Goal: Check status: Check status

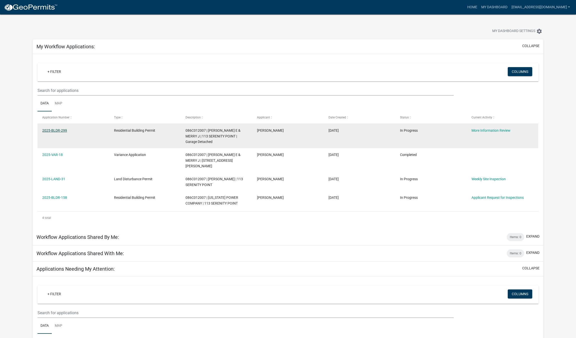
scroll to position [0, 0]
click at [61, 130] on link "2025-BLDR-299" at bounding box center [54, 130] width 25 height 4
click at [63, 130] on link "2025-BLDR-299" at bounding box center [54, 130] width 25 height 4
click at [59, 131] on link "2025-BLDR-299" at bounding box center [54, 130] width 25 height 4
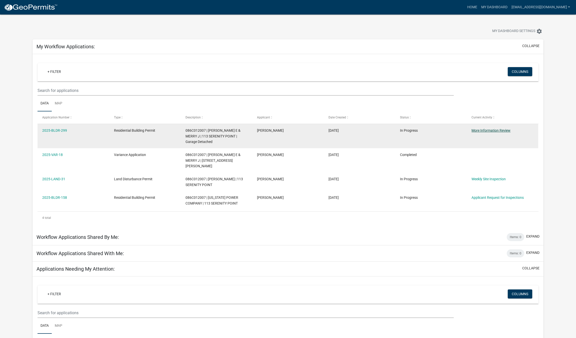
click at [490, 132] on link "More Information Review" at bounding box center [491, 130] width 39 height 4
click at [487, 131] on link "More Information Review" at bounding box center [491, 130] width 39 height 4
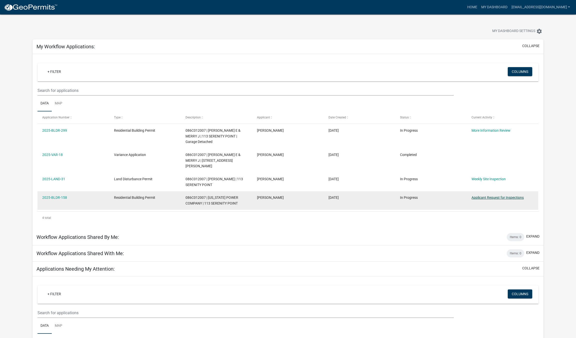
click at [500, 195] on link "Applicant Request for Inspections" at bounding box center [498, 197] width 52 height 4
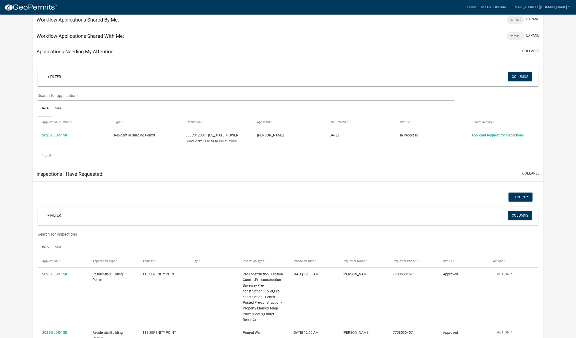
scroll to position [218, 0]
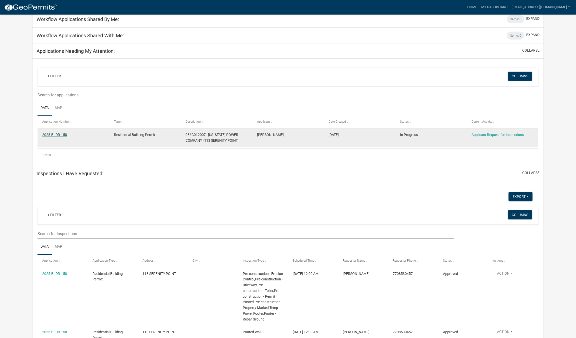
click at [58, 133] on link "2025-BLDR-158" at bounding box center [54, 135] width 25 height 4
click at [54, 133] on link "2025-BLDR-158" at bounding box center [54, 135] width 25 height 4
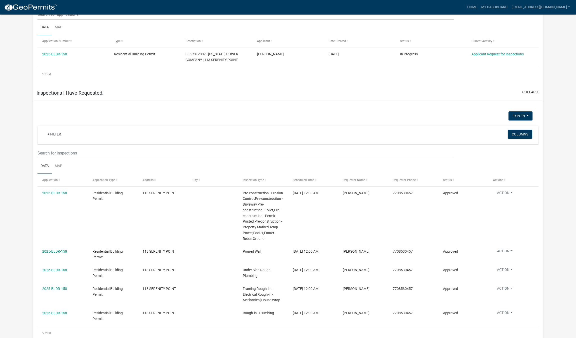
scroll to position [298, 0]
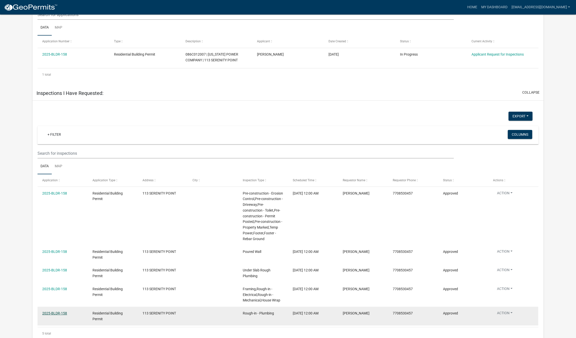
click at [54, 311] on link "2025-BLDR-158" at bounding box center [54, 313] width 25 height 4
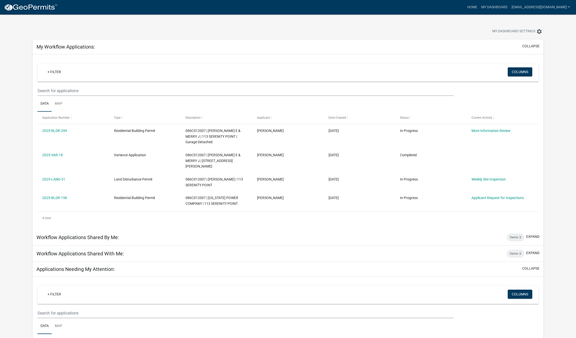
scroll to position [0, 0]
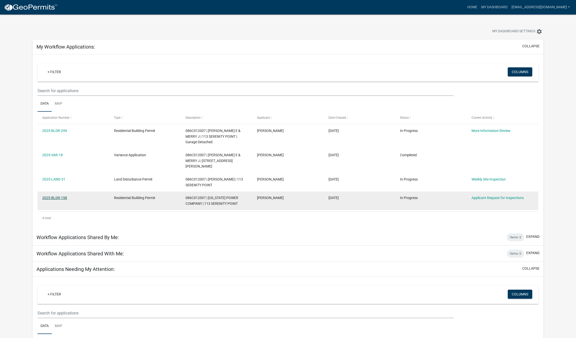
click at [57, 196] on link "2025-BLDR-158" at bounding box center [54, 198] width 25 height 4
click at [53, 196] on link "2025-BLDR-158" at bounding box center [54, 198] width 25 height 4
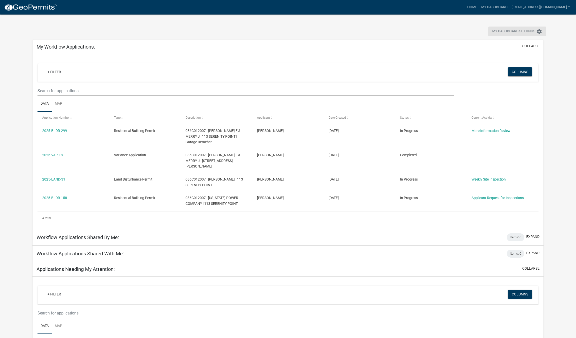
click at [508, 32] on span "My Dashboard Settings" at bounding box center [513, 32] width 43 height 6
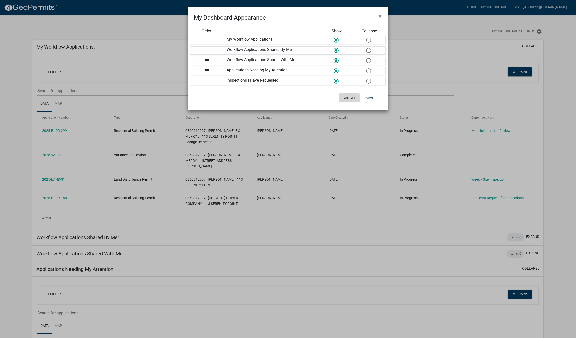
click at [349, 98] on button "Cancel" at bounding box center [349, 97] width 21 height 9
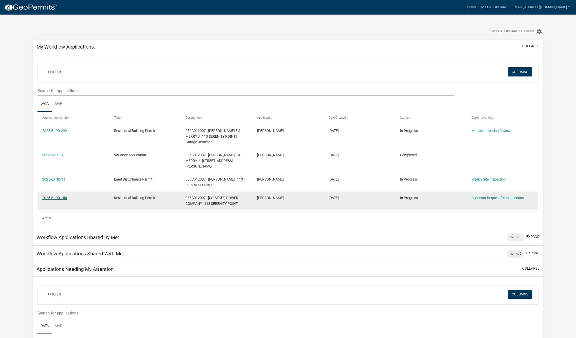
click at [60, 196] on link "2025-BLDR-158" at bounding box center [54, 198] width 25 height 4
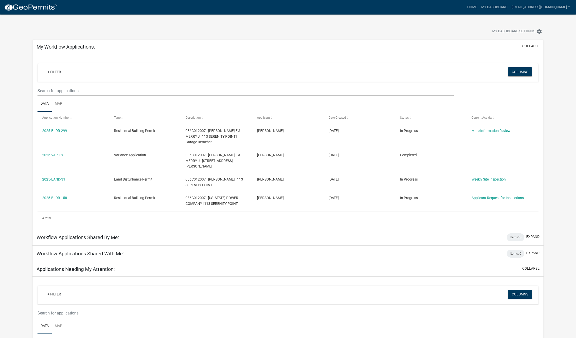
click at [36, 8] on img at bounding box center [31, 8] width 54 height 8
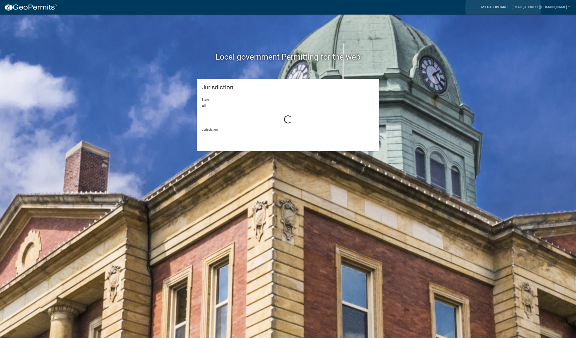
click at [503, 8] on link "My Dashboard" at bounding box center [494, 8] width 30 height 10
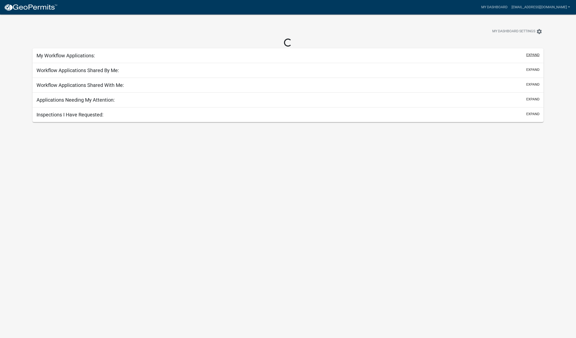
click at [536, 54] on button "expand" at bounding box center [532, 54] width 13 height 5
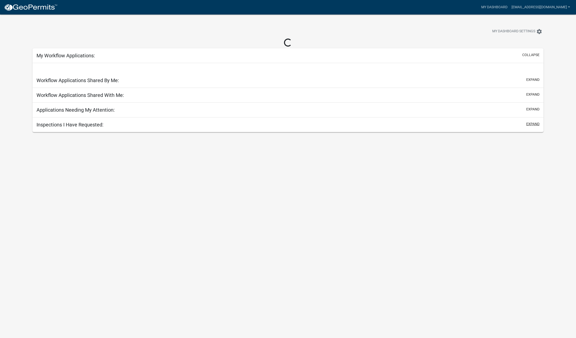
click at [533, 124] on button "expand" at bounding box center [532, 123] width 13 height 5
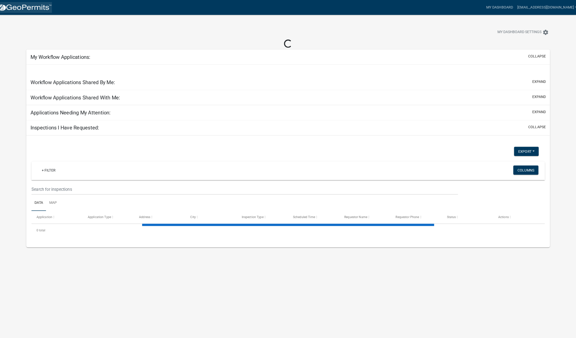
click at [32, 10] on img at bounding box center [31, 8] width 54 height 8
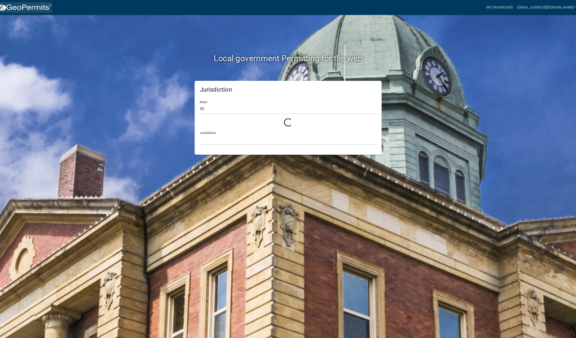
click at [32, 10] on img at bounding box center [31, 8] width 54 height 8
click at [499, 7] on link "My Dashboard" at bounding box center [494, 8] width 30 height 10
